Goal: Information Seeking & Learning: Learn about a topic

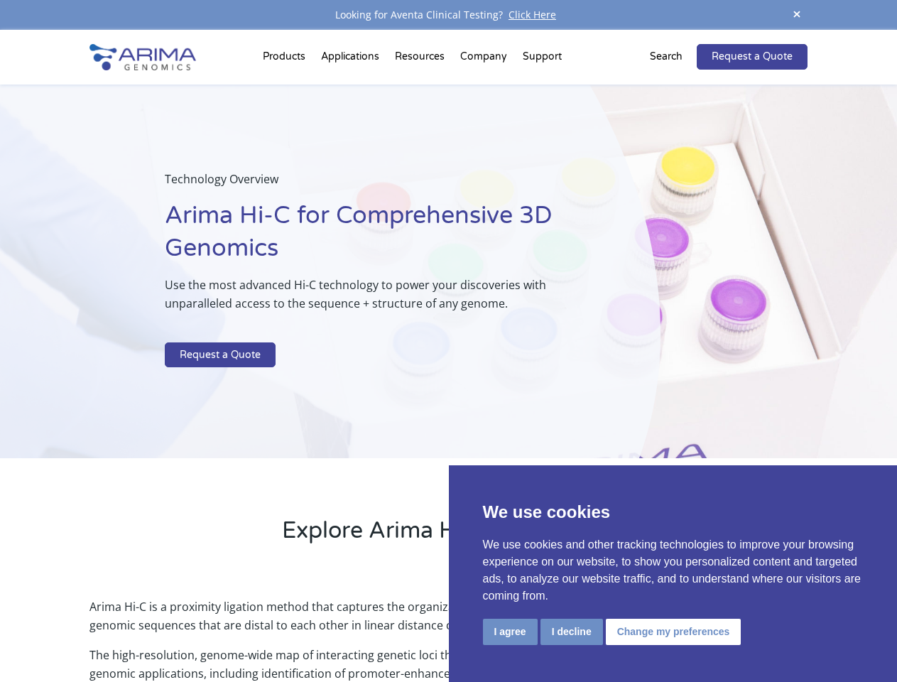
click at [448, 341] on p at bounding box center [377, 333] width 424 height 18
click at [510, 631] on button "I agree" at bounding box center [510, 632] width 55 height 26
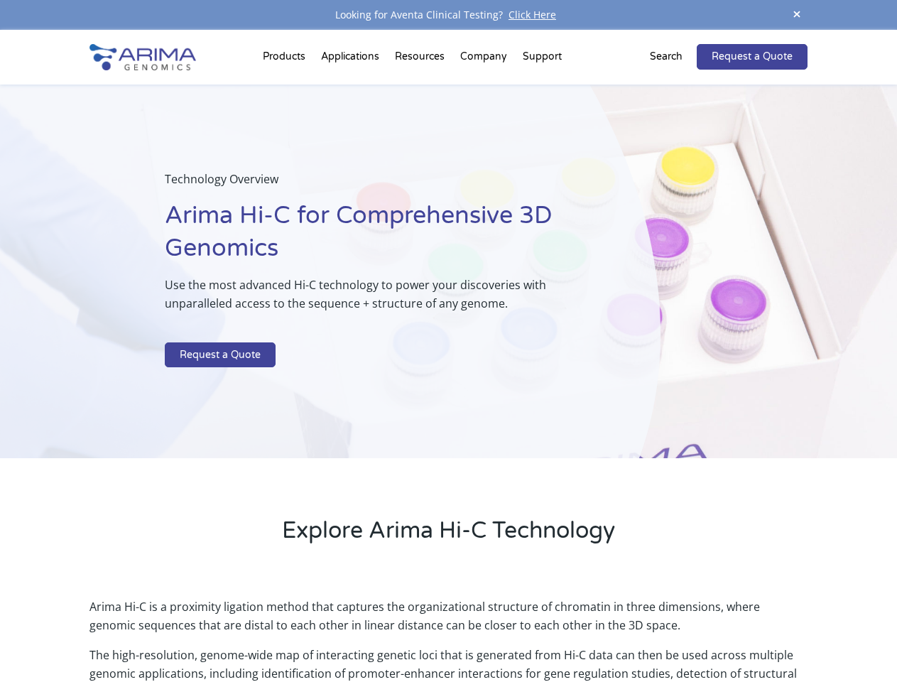
click at [571, 631] on p "Arima Hi-C is a proximity ligation method that captures the organizational stru…" at bounding box center [447, 621] width 717 height 48
click at [671, 631] on p "Arima Hi-C is a proximity ligation method that captures the organizational stru…" at bounding box center [447, 621] width 717 height 48
click at [797, 15] on span at bounding box center [796, 15] width 21 height 19
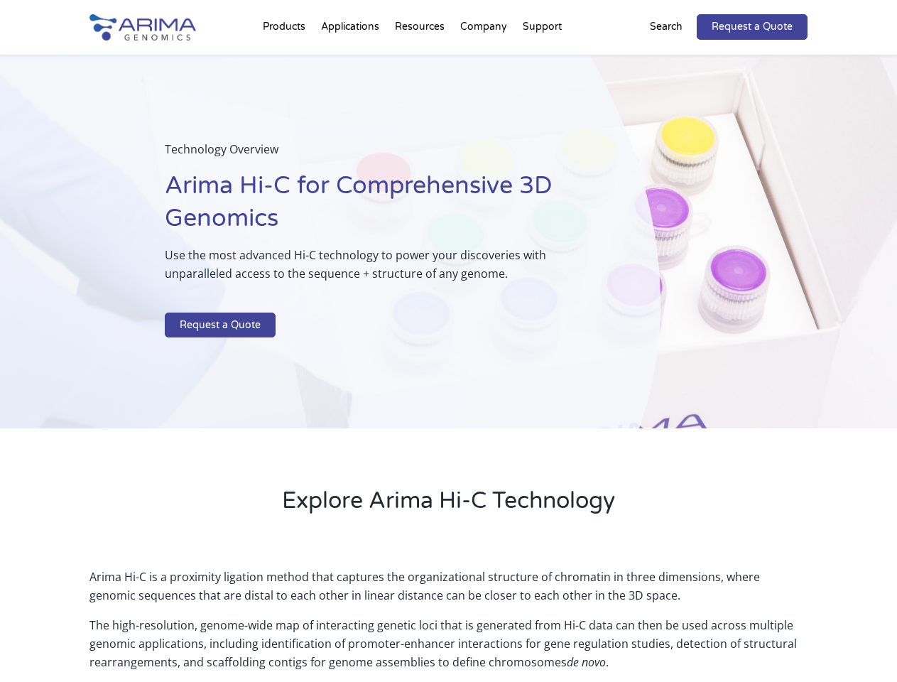
click at [448, 356] on div "Technology Overview Arima Hi-C for Comprehensive 3D Genomics Use the most advan…" at bounding box center [330, 242] width 660 height 374
click at [286, 60] on div "Technology Overview Arima Hi-C for Comprehensive 3D Genomics Use the most advan…" at bounding box center [330, 242] width 660 height 374
click at [421, 60] on div "Technology Overview Arima Hi-C for Comprehensive 3D Genomics Use the most advan…" at bounding box center [330, 242] width 660 height 374
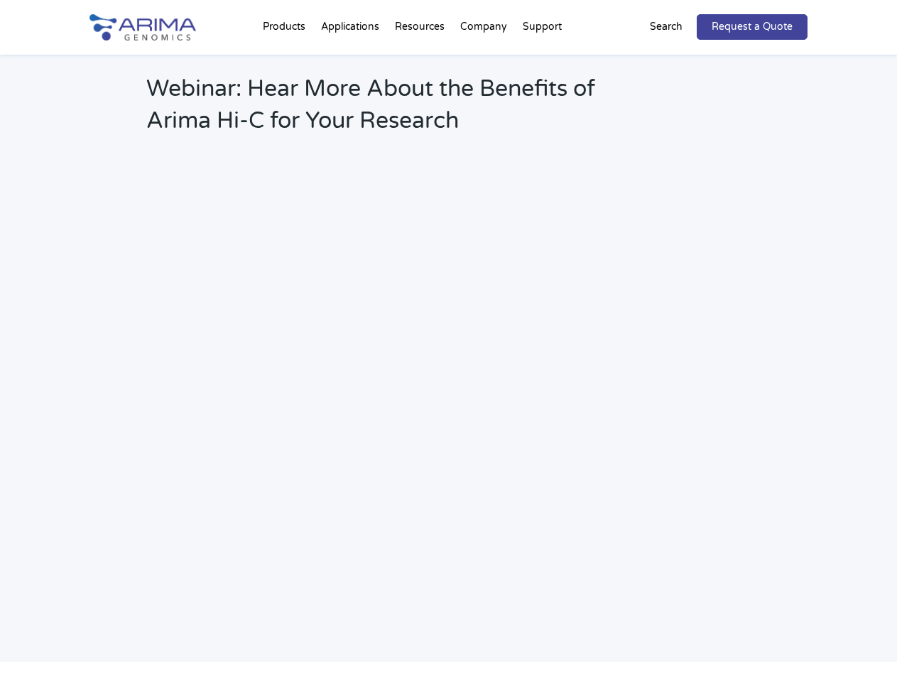
click at [542, 73] on h2 "Webinar: Hear More About the Benefits of Arima Hi-C for Your Research" at bounding box center [382, 110] width 472 height 75
